Goal: Task Accomplishment & Management: Use online tool/utility

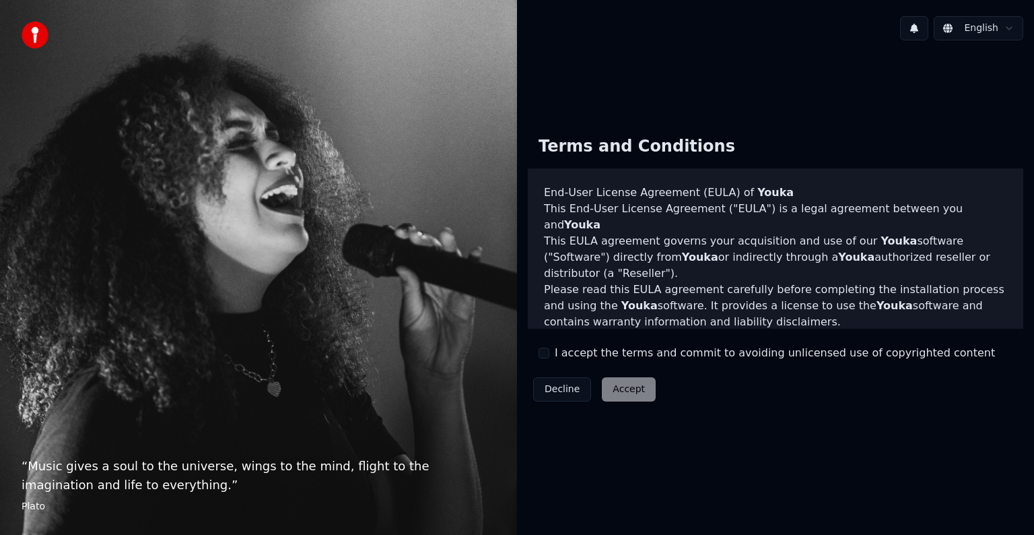
click at [542, 355] on button "I accept the terms and commit to avoiding unlicensed use of copyrighted content" at bounding box center [544, 352] width 11 height 11
click at [543, 350] on button "I accept the terms and commit to avoiding unlicensed use of copyrighted content" at bounding box center [544, 352] width 11 height 11
click at [546, 354] on button "I accept the terms and commit to avoiding unlicensed use of copyrighted content" at bounding box center [544, 352] width 11 height 11
click at [626, 393] on button "Accept" at bounding box center [629, 389] width 54 height 24
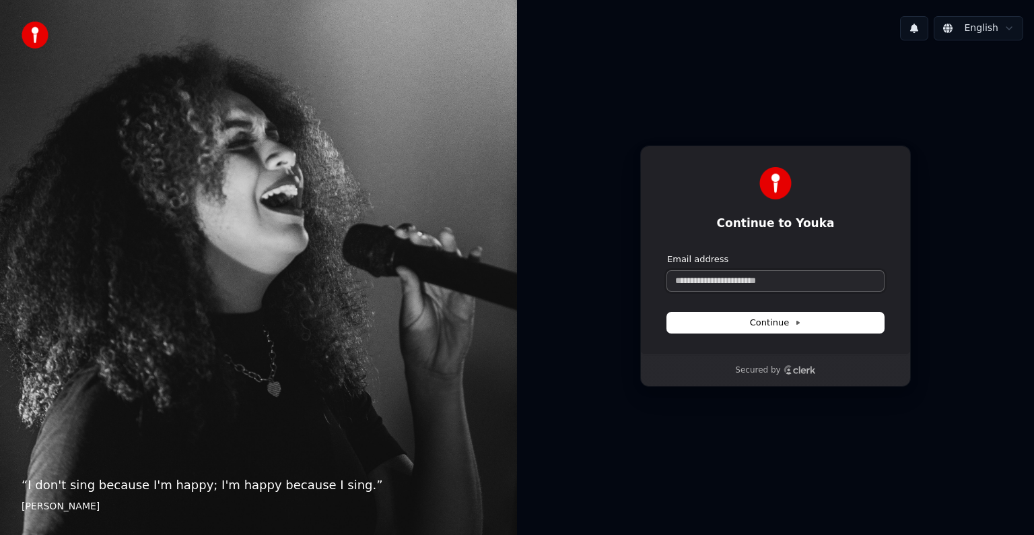
click at [711, 278] on input "Email address" at bounding box center [775, 281] width 217 height 20
click at [782, 321] on span "Continue" at bounding box center [775, 323] width 51 height 12
type input "**********"
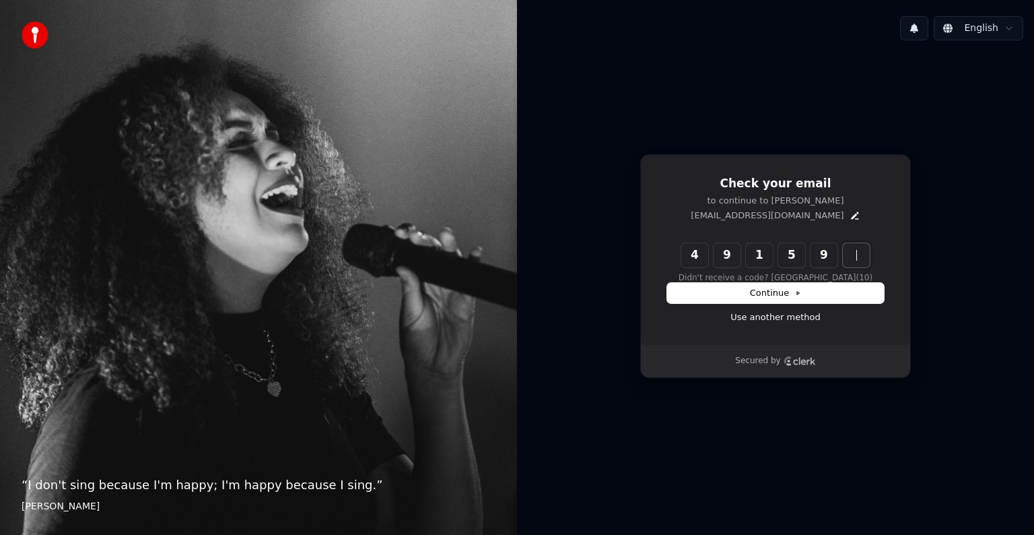
type input "******"
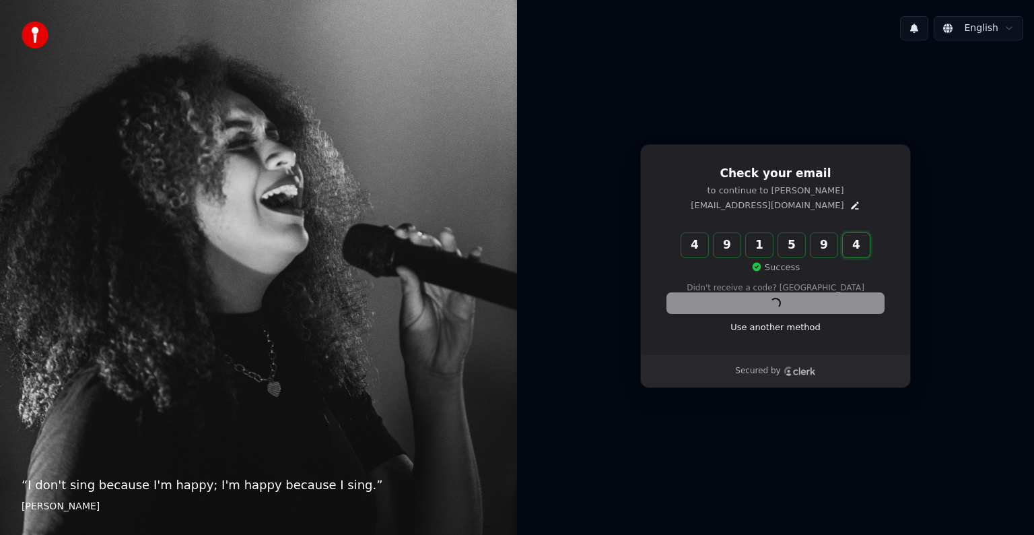
click at [855, 255] on input "******" at bounding box center [788, 245] width 215 height 24
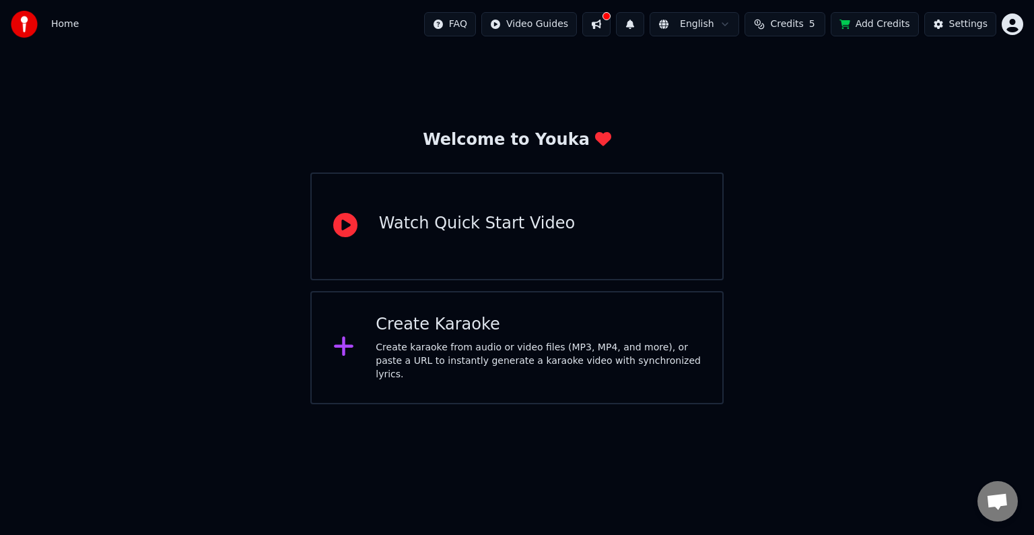
click at [501, 335] on div "Create Karaoke" at bounding box center [538, 325] width 325 height 22
click at [792, 22] on span "Credits" at bounding box center [786, 24] width 33 height 13
click at [869, 57] on th "Expiration (days)" at bounding box center [843, 64] width 91 height 27
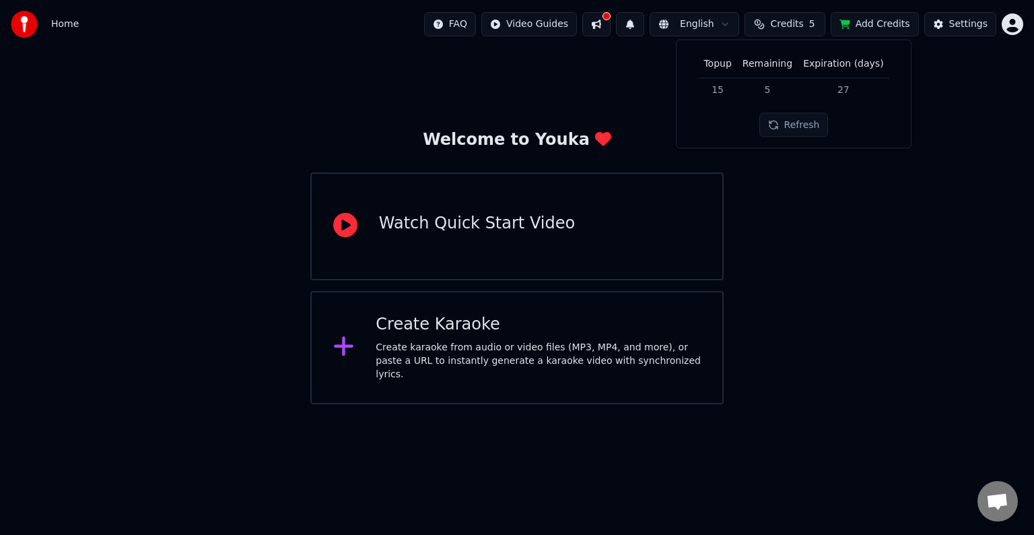
click at [865, 60] on th "Expiration (days)" at bounding box center [843, 64] width 91 height 27
click at [876, 28] on button "Add Credits" at bounding box center [875, 24] width 88 height 24
click at [768, 23] on button "Credits 5" at bounding box center [785, 24] width 81 height 24
click at [780, 129] on button "Refresh" at bounding box center [794, 125] width 69 height 24
drag, startPoint x: 700, startPoint y: 62, endPoint x: 878, endPoint y: 65, distance: 178.5
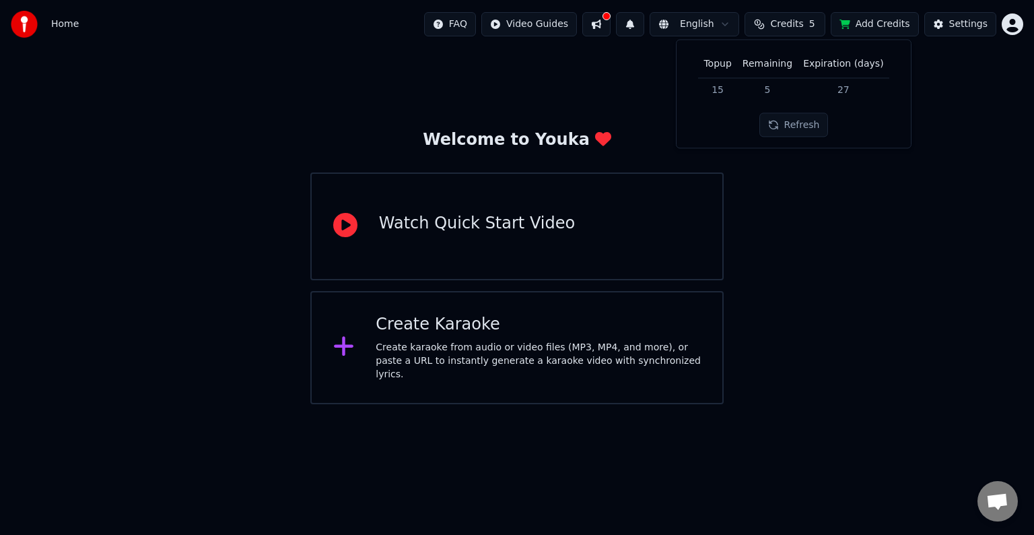
click at [885, 65] on div "Topup Remaining Expiration (days) 15 5 27 Refresh" at bounding box center [794, 94] width 213 height 86
click at [703, 99] on div "Topup Remaining Expiration (days) 15 5 27 Refresh" at bounding box center [794, 94] width 213 height 86
click at [803, 177] on div "Welcome to Youka Watch Quick Start Video Create Karaoke Create karaoke from aud…" at bounding box center [517, 226] width 1034 height 356
click at [967, 21] on div "Settings" at bounding box center [969, 24] width 38 height 13
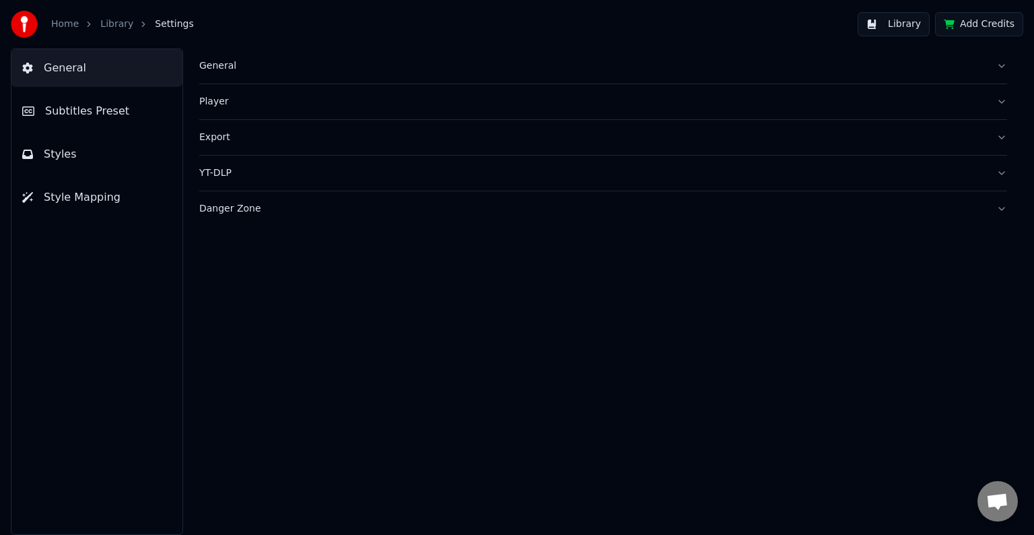
click at [29, 30] on img at bounding box center [24, 24] width 27 height 27
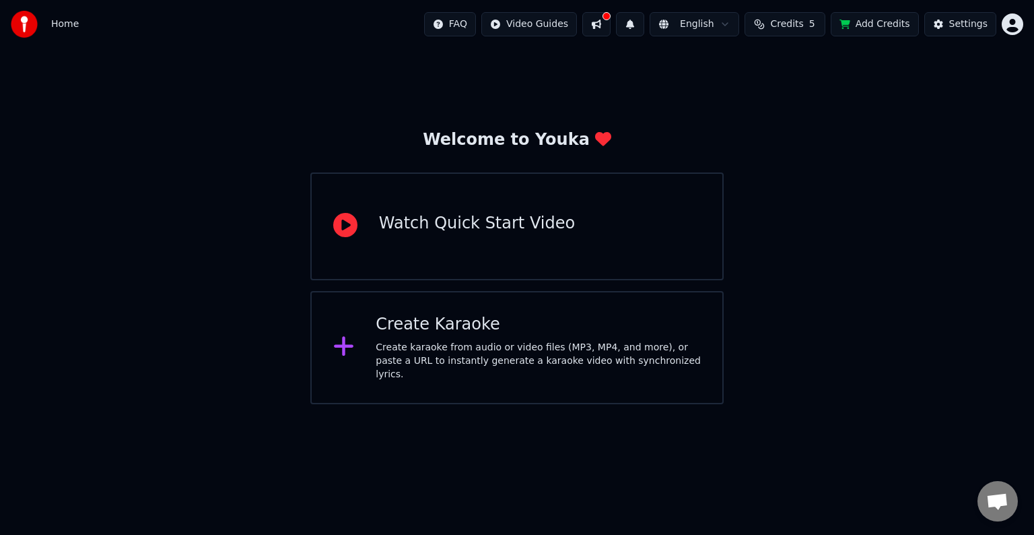
click at [467, 335] on div "Create Karaoke" at bounding box center [538, 325] width 325 height 22
click at [1007, 30] on html "Home FAQ Video Guides English Credits 5 Add Credits Settings Welcome to Youka W…" at bounding box center [517, 202] width 1034 height 404
click at [409, 259] on html "Home FAQ Video Guides English Credits 5 Add Credits Settings Welcome to Youka W…" at bounding box center [517, 202] width 1034 height 404
click at [343, 232] on icon at bounding box center [345, 225] width 24 height 24
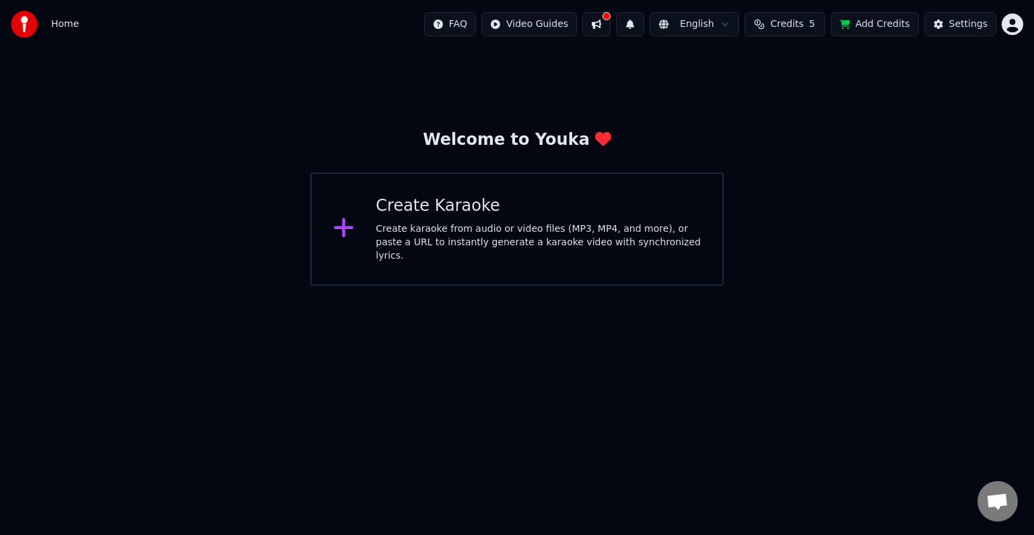
click at [15, 20] on img at bounding box center [24, 24] width 27 height 27
click at [552, 26] on html "Home FAQ Video Guides English Credits 5 Add Credits Settings Welcome to Youka C…" at bounding box center [517, 143] width 1034 height 286
click at [768, 91] on html "Home FAQ Video Guides English Credits 5 Add Credits Settings Welcome to Youka C…" at bounding box center [517, 143] width 1034 height 286
click at [609, 25] on button at bounding box center [597, 24] width 28 height 24
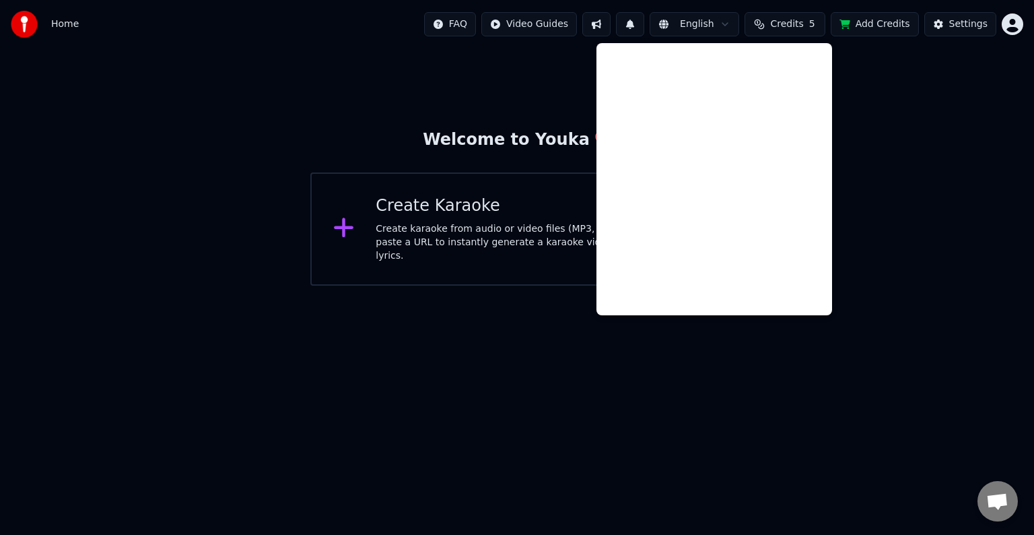
click at [609, 26] on button at bounding box center [597, 24] width 28 height 24
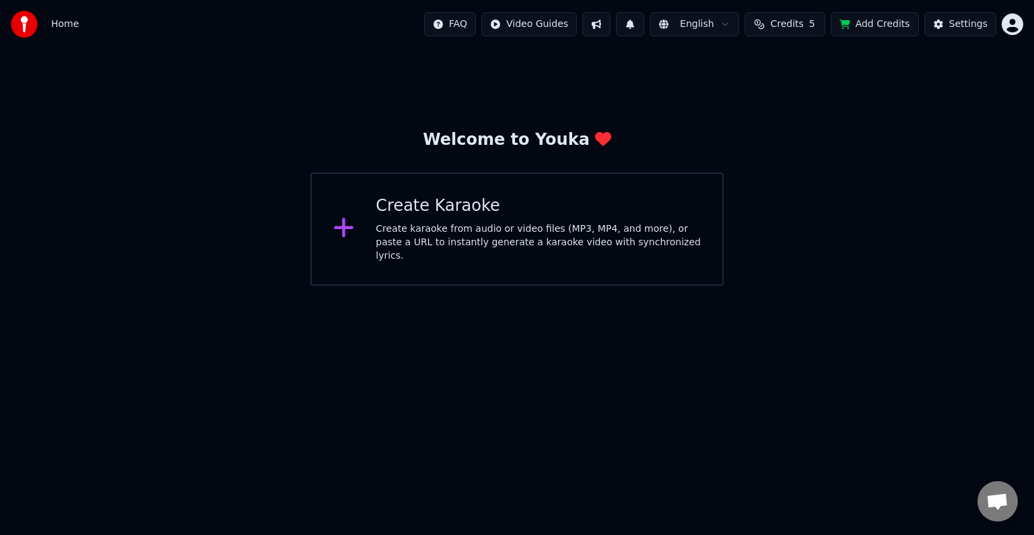
click at [1012, 29] on html "Home FAQ Video Guides English Credits 5 Add Credits Settings Welcome to Youka C…" at bounding box center [517, 143] width 1034 height 286
click at [960, 22] on html "Home FAQ Video Guides English Credits 5 Add Credits Settings Welcome to Youka C…" at bounding box center [517, 143] width 1034 height 286
click at [960, 22] on div "Settings" at bounding box center [969, 24] width 38 height 13
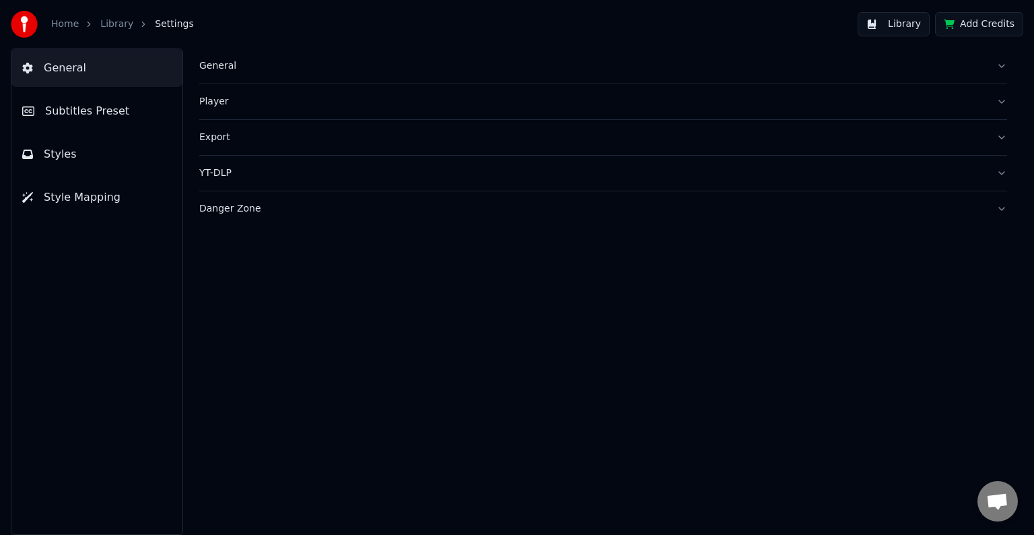
click at [62, 101] on button "Subtitles Preset" at bounding box center [96, 111] width 171 height 38
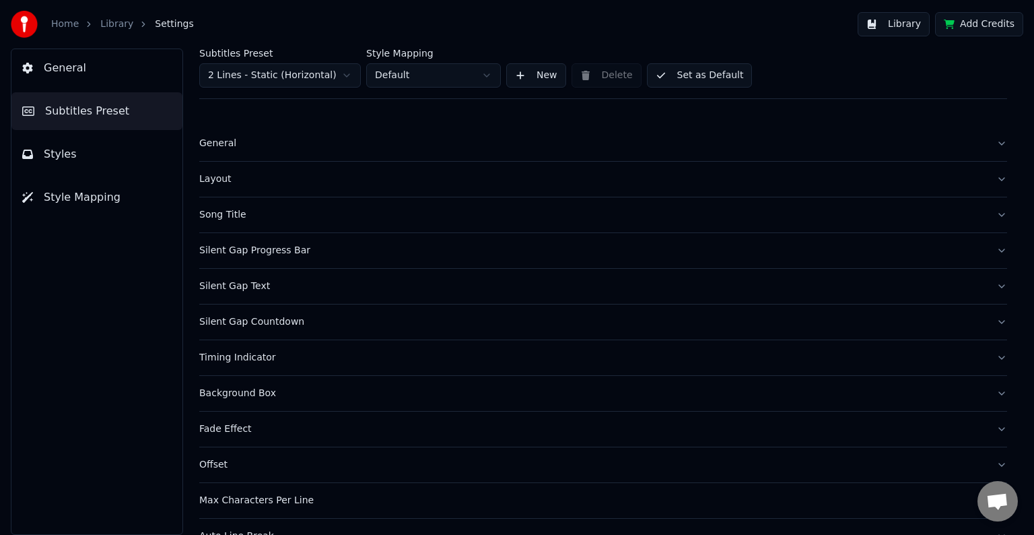
click at [80, 152] on button "Styles" at bounding box center [96, 154] width 171 height 38
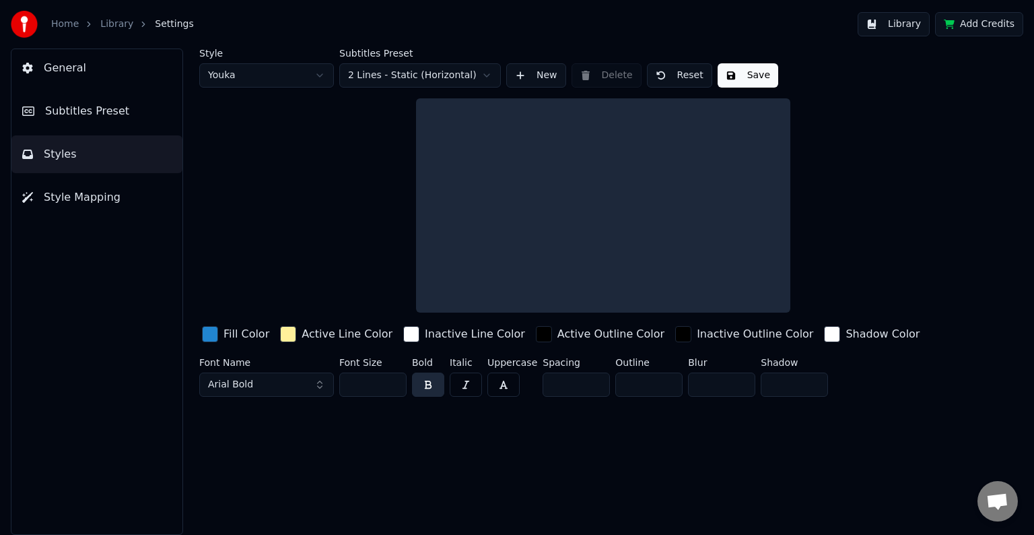
click at [122, 20] on link "Library" at bounding box center [116, 24] width 33 height 13
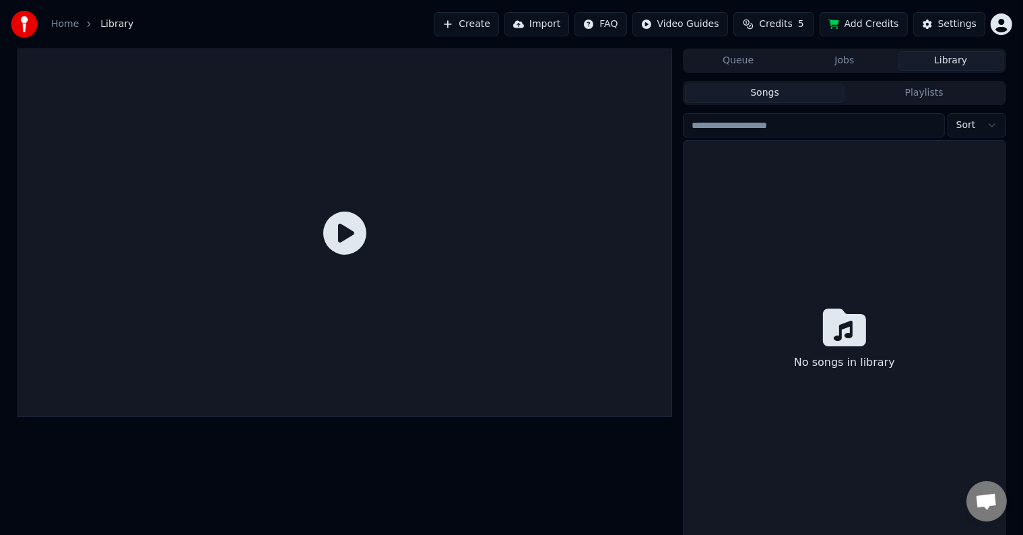
click at [109, 26] on span "Library" at bounding box center [116, 24] width 33 height 13
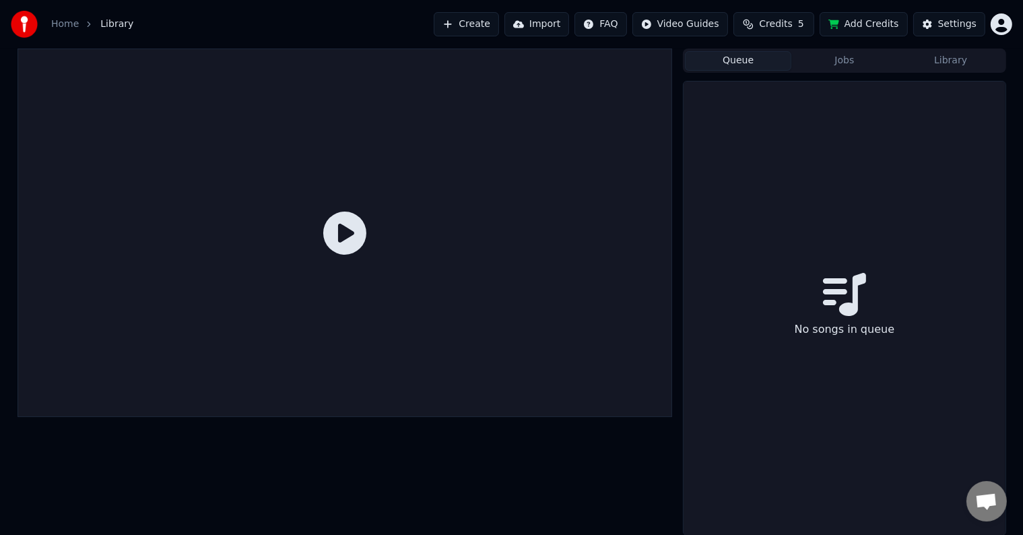
click at [741, 59] on button "Queue" at bounding box center [738, 61] width 106 height 20
click at [832, 59] on button "Jobs" at bounding box center [844, 61] width 106 height 20
click at [755, 57] on button "Queue" at bounding box center [738, 61] width 106 height 20
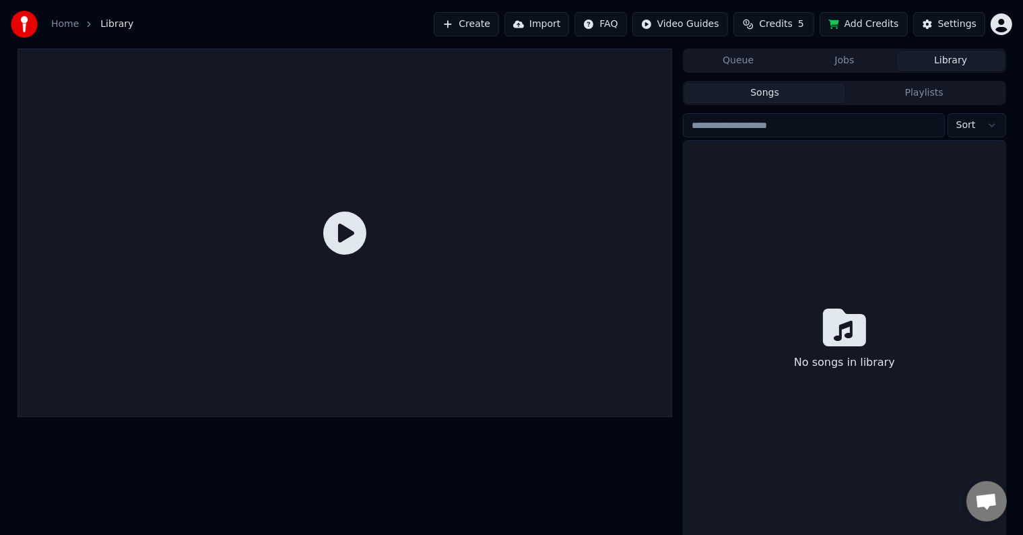
click at [967, 65] on button "Library" at bounding box center [951, 61] width 106 height 20
click at [843, 300] on div "No songs in library" at bounding box center [844, 341] width 321 height 400
click at [356, 228] on icon at bounding box center [344, 232] width 43 height 43
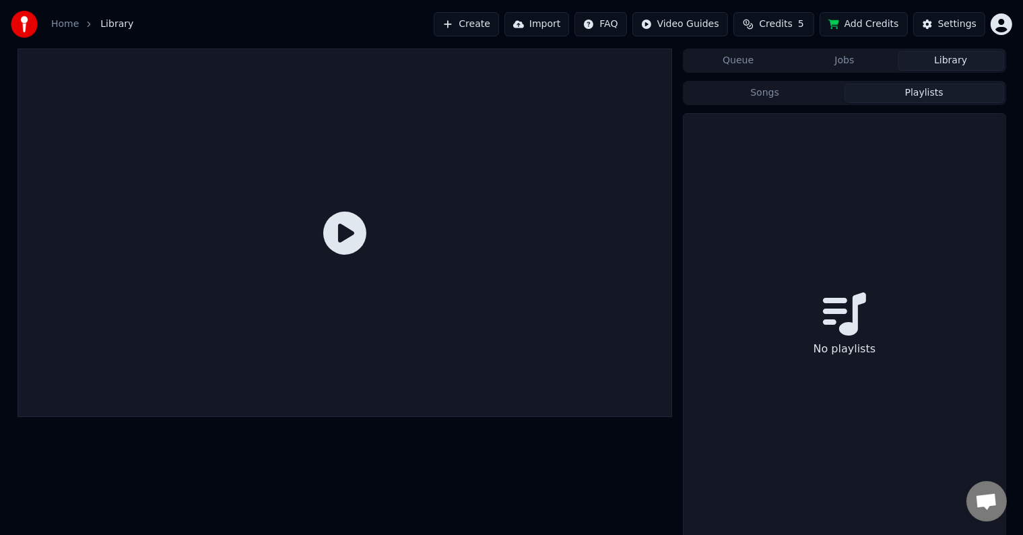
click at [921, 92] on button "Playlists" at bounding box center [924, 94] width 160 height 20
click at [772, 97] on button "Songs" at bounding box center [765, 94] width 160 height 20
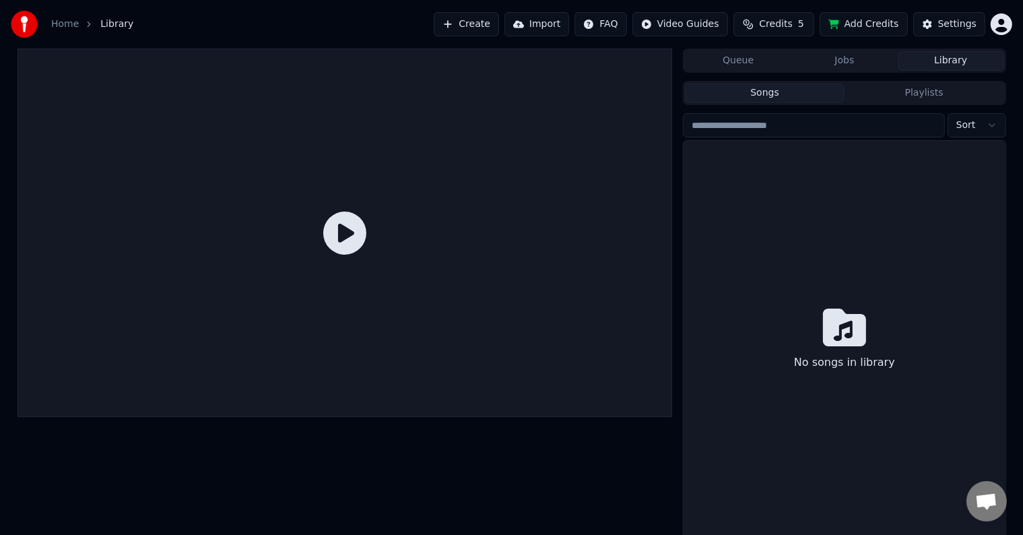
click at [331, 240] on icon at bounding box center [344, 232] width 43 height 43
click at [341, 234] on icon at bounding box center [344, 232] width 43 height 43
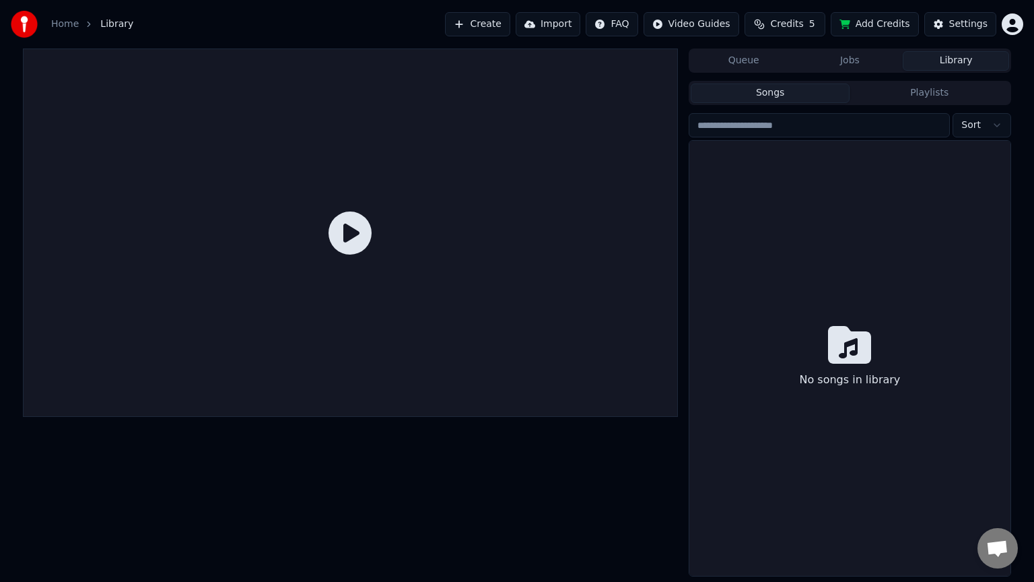
click at [372, 255] on icon at bounding box center [350, 232] width 43 height 43
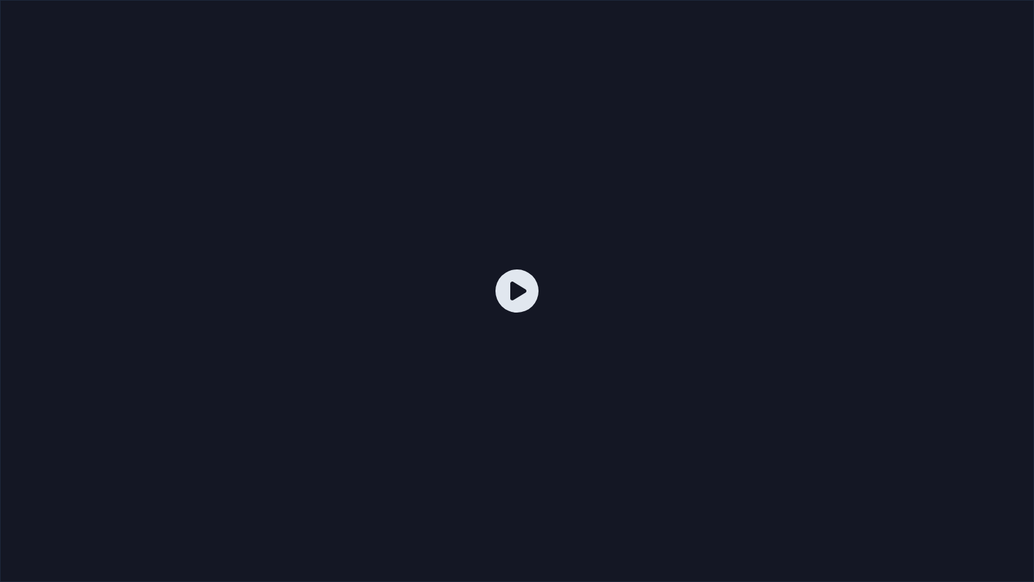
click at [514, 289] on icon at bounding box center [517, 290] width 43 height 43
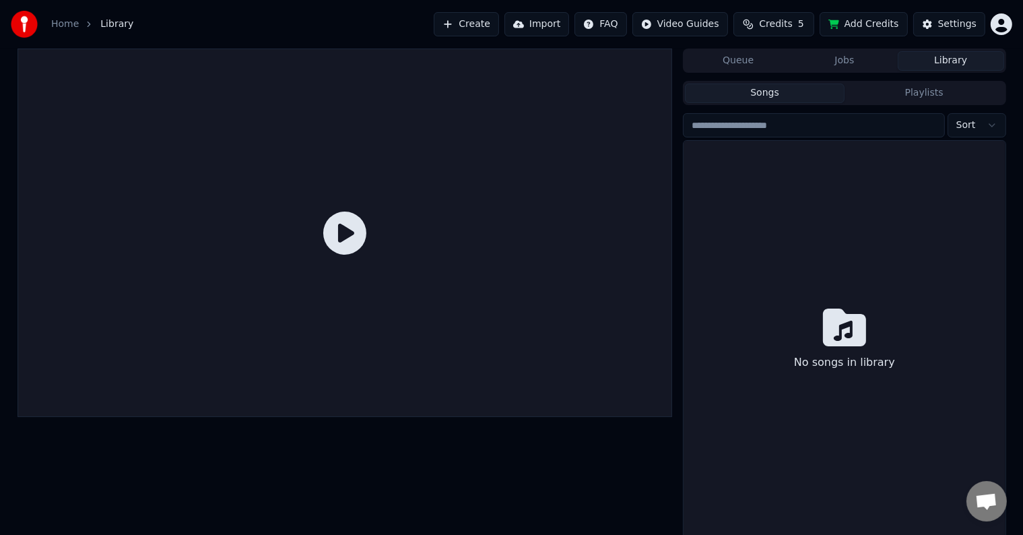
click at [490, 28] on button "Create" at bounding box center [466, 24] width 65 height 24
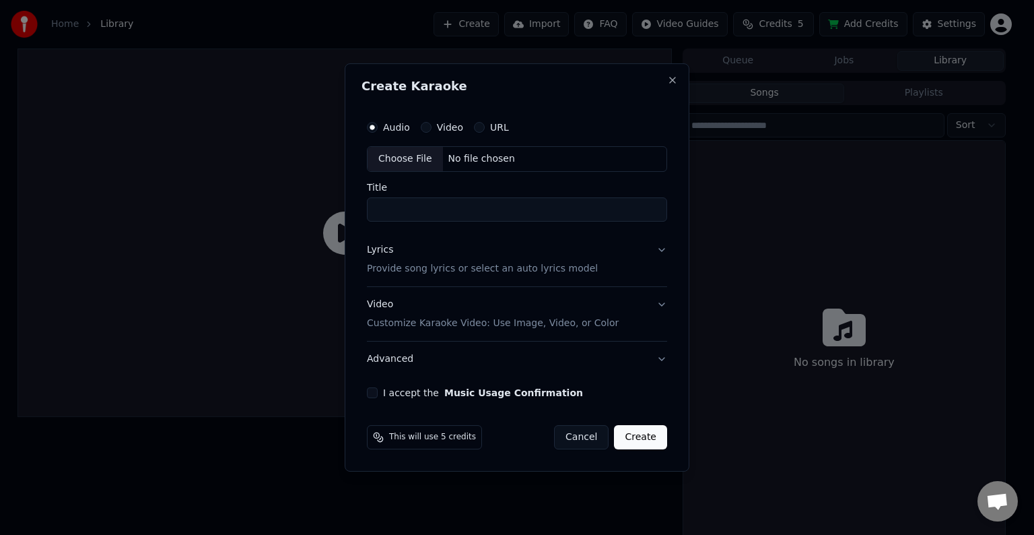
click at [442, 126] on label "Video" at bounding box center [450, 127] width 26 height 9
click at [432, 126] on button "Video" at bounding box center [426, 127] width 11 height 11
click at [411, 160] on div "Choose File" at bounding box center [405, 159] width 75 height 24
type input "**********"
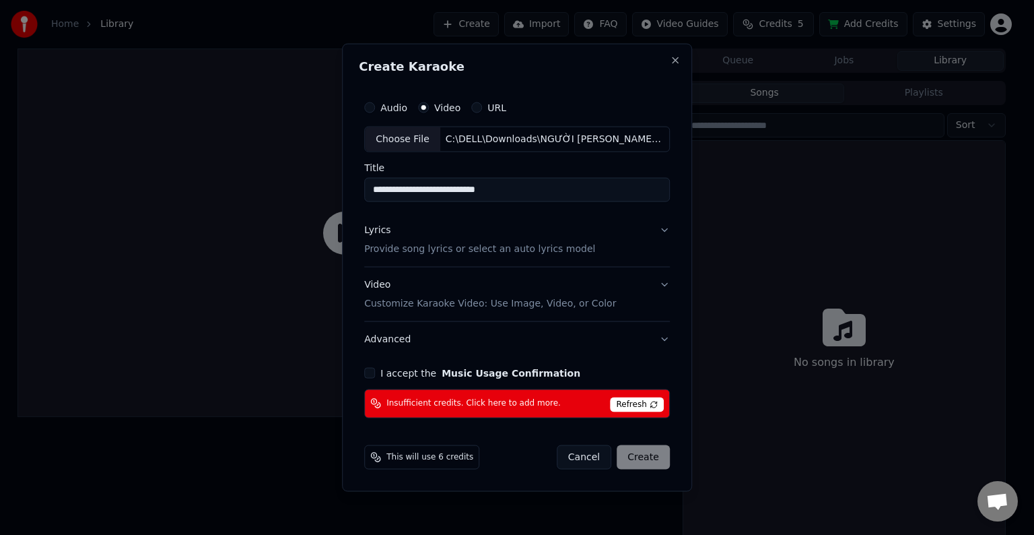
click at [375, 104] on button "Audio" at bounding box center [369, 107] width 11 height 11
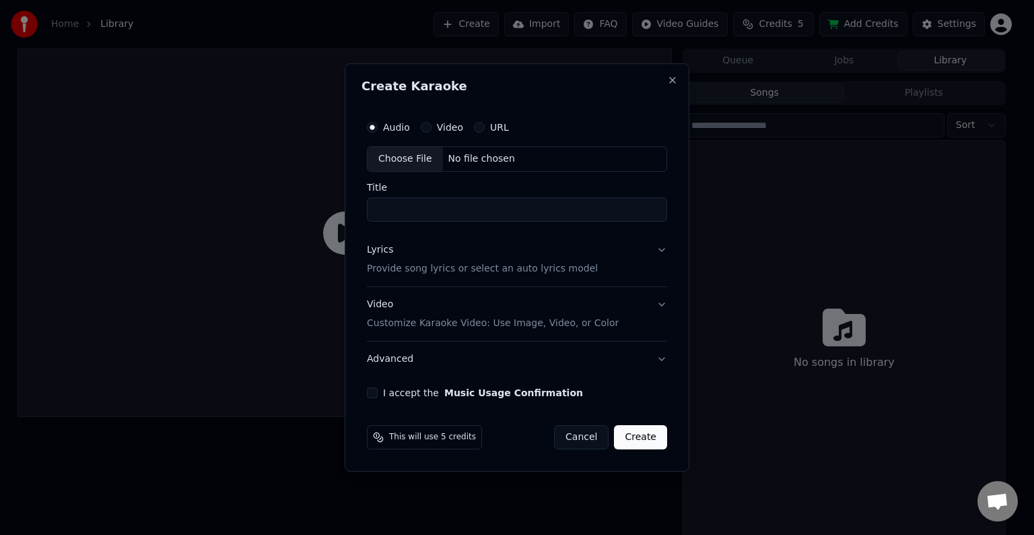
click at [415, 162] on div "Choose File" at bounding box center [405, 159] width 75 height 24
